Goal: Task Accomplishment & Management: Use online tool/utility

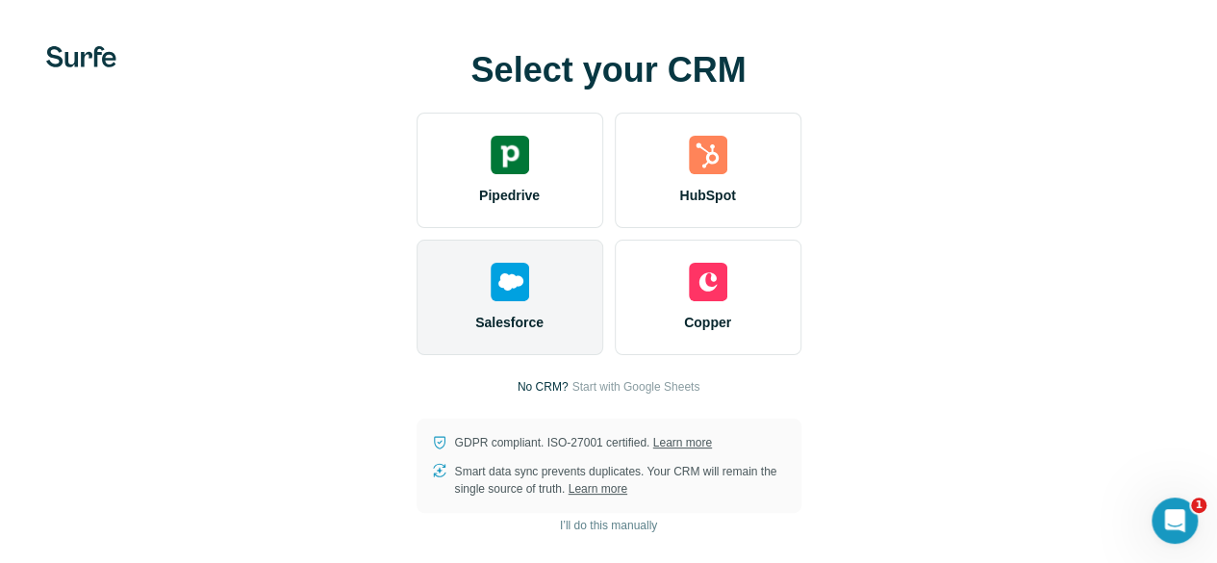
click at [417, 298] on div "Salesforce" at bounding box center [510, 297] width 187 height 115
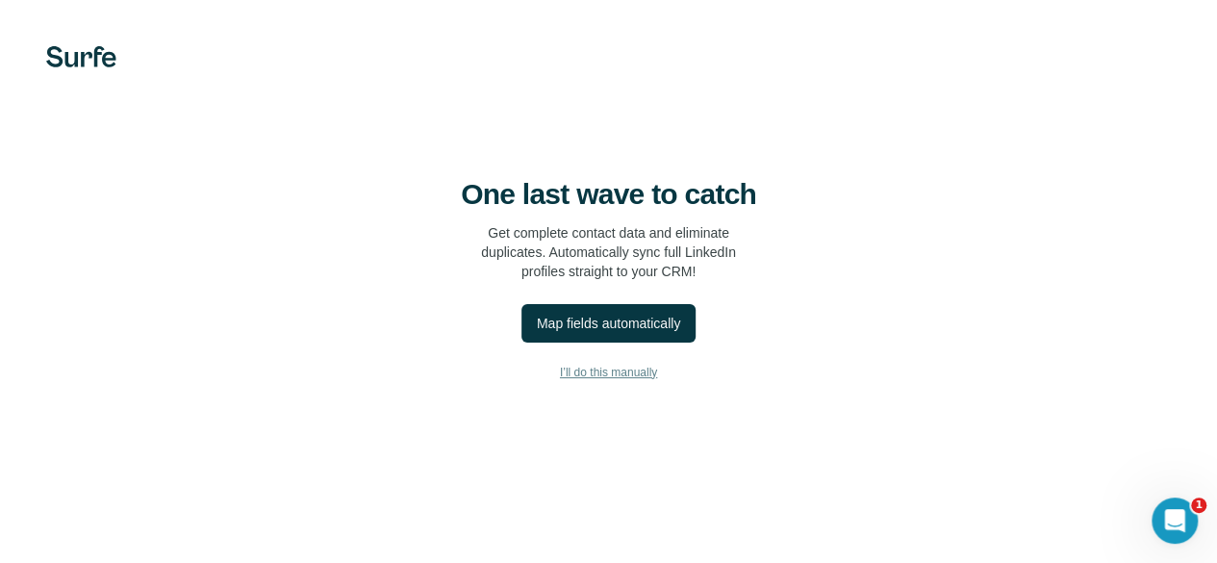
drag, startPoint x: 344, startPoint y: 417, endPoint x: 367, endPoint y: 415, distance: 23.2
click at [560, 381] on span "I’ll do this manually" at bounding box center [608, 372] width 97 height 17
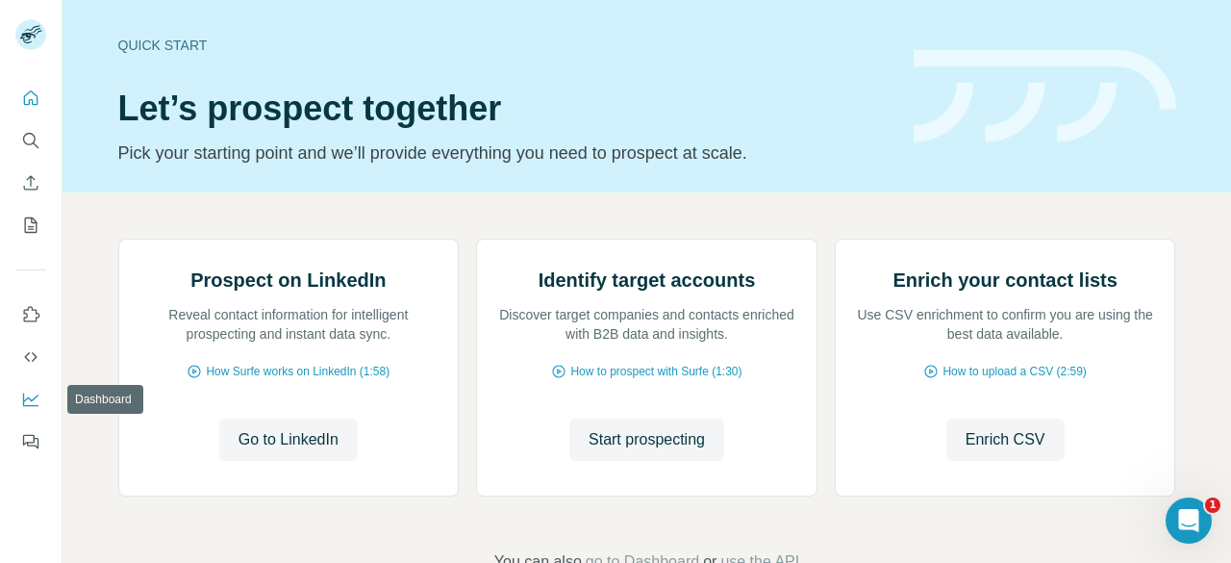
click at [31, 399] on icon "Dashboard" at bounding box center [30, 398] width 15 height 8
